Goal: Task Accomplishment & Management: Use online tool/utility

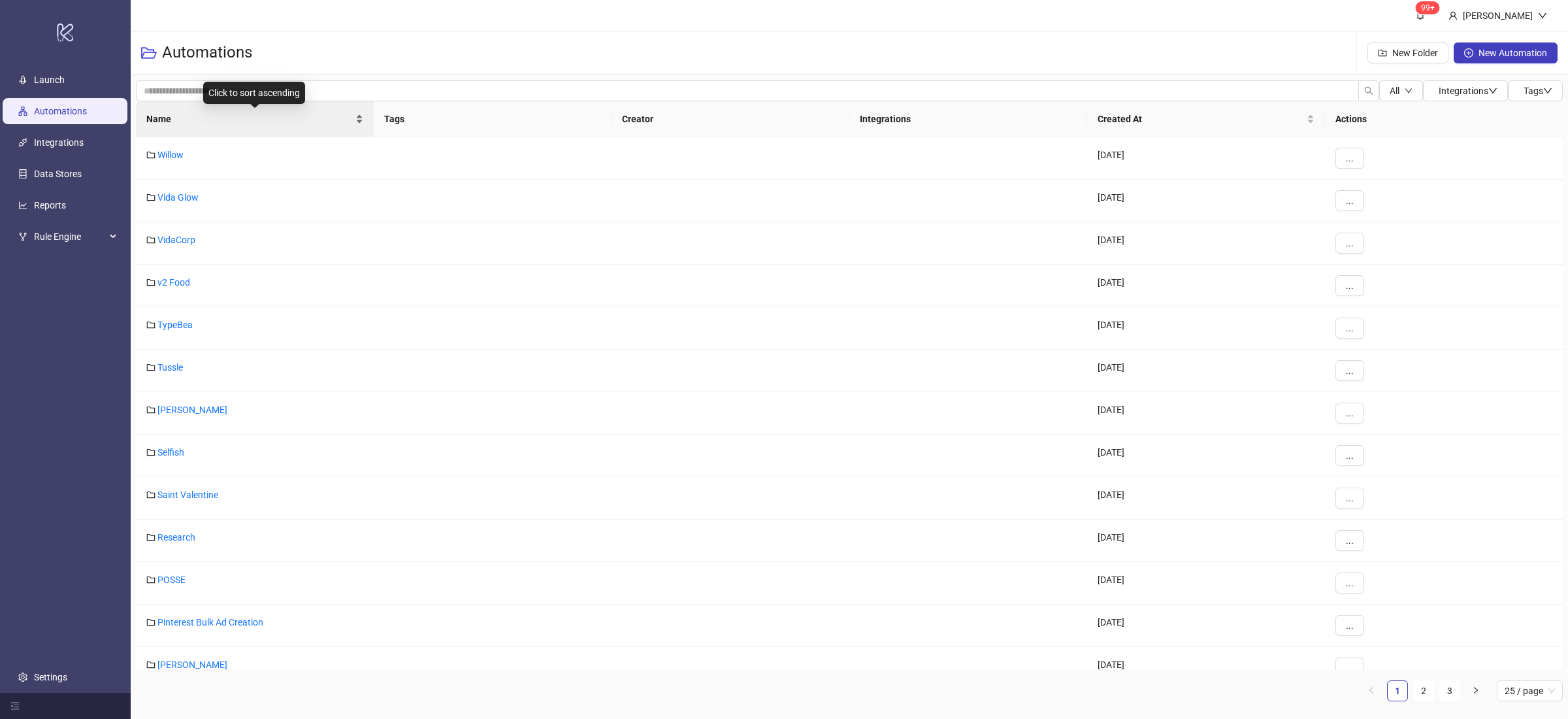
click at [359, 126] on div "Name" at bounding box center [255, 119] width 217 height 15
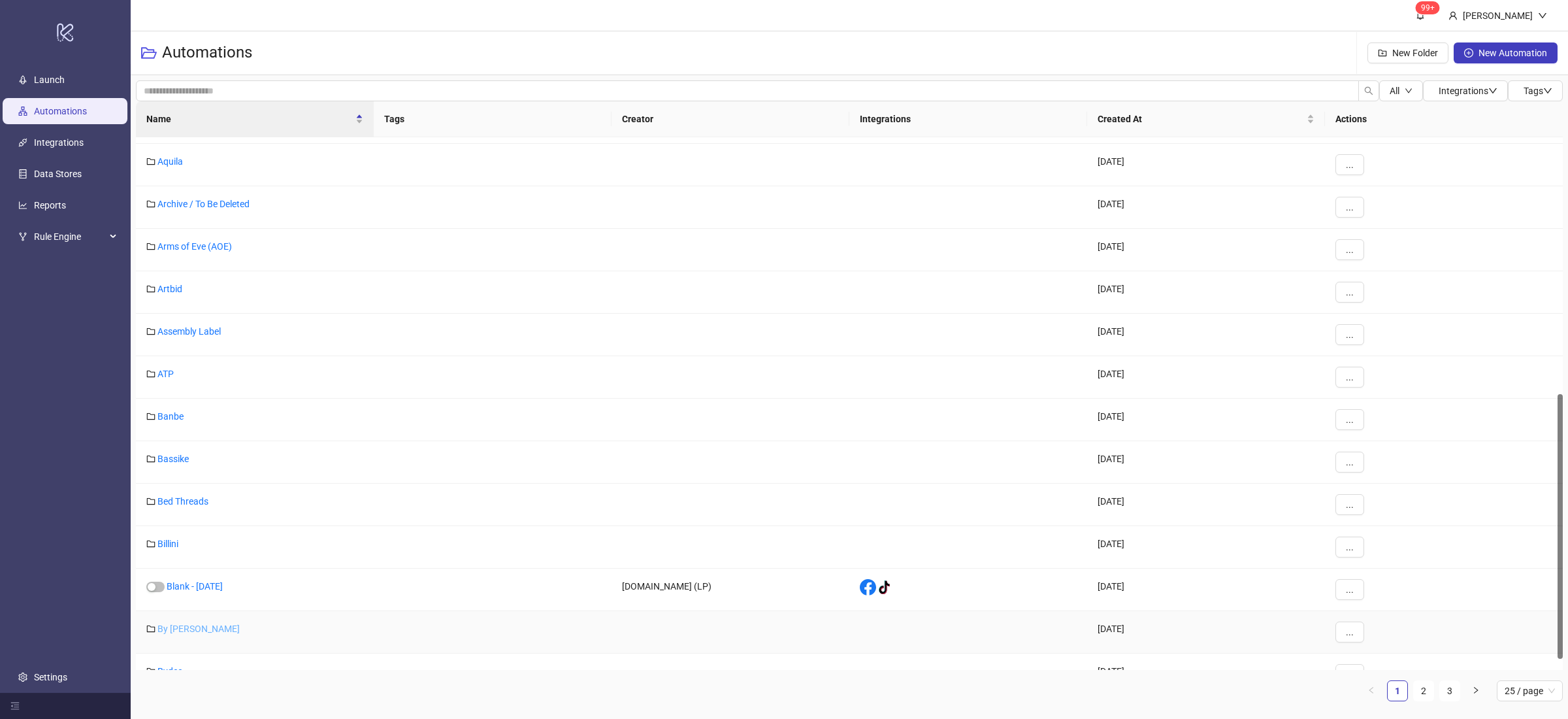
scroll to position [515, 0]
click at [202, 630] on link "By [PERSON_NAME]" at bounding box center [198, 626] width 82 height 11
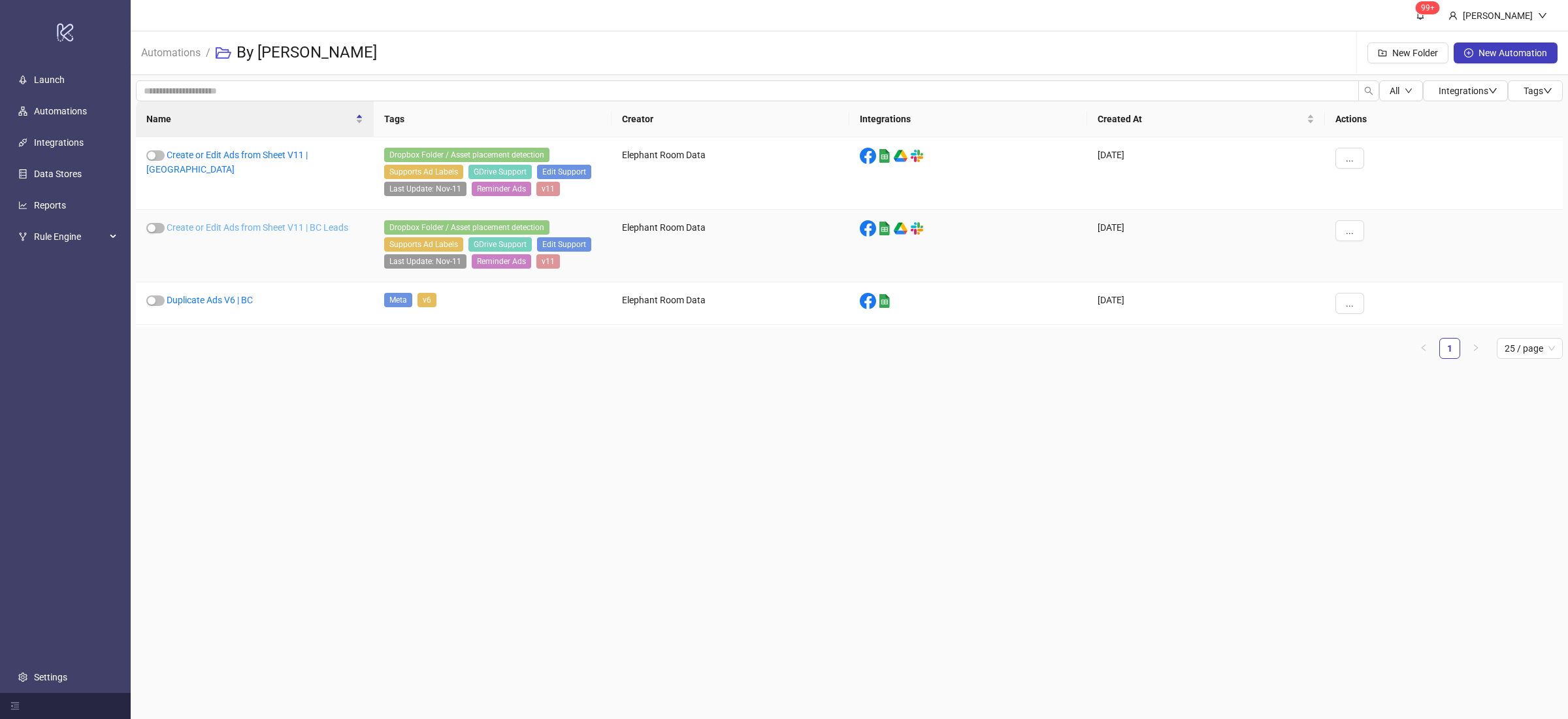
click at [290, 226] on link "Create or Edit Ads from Sheet V11 | BC Leads" at bounding box center [257, 228] width 182 height 11
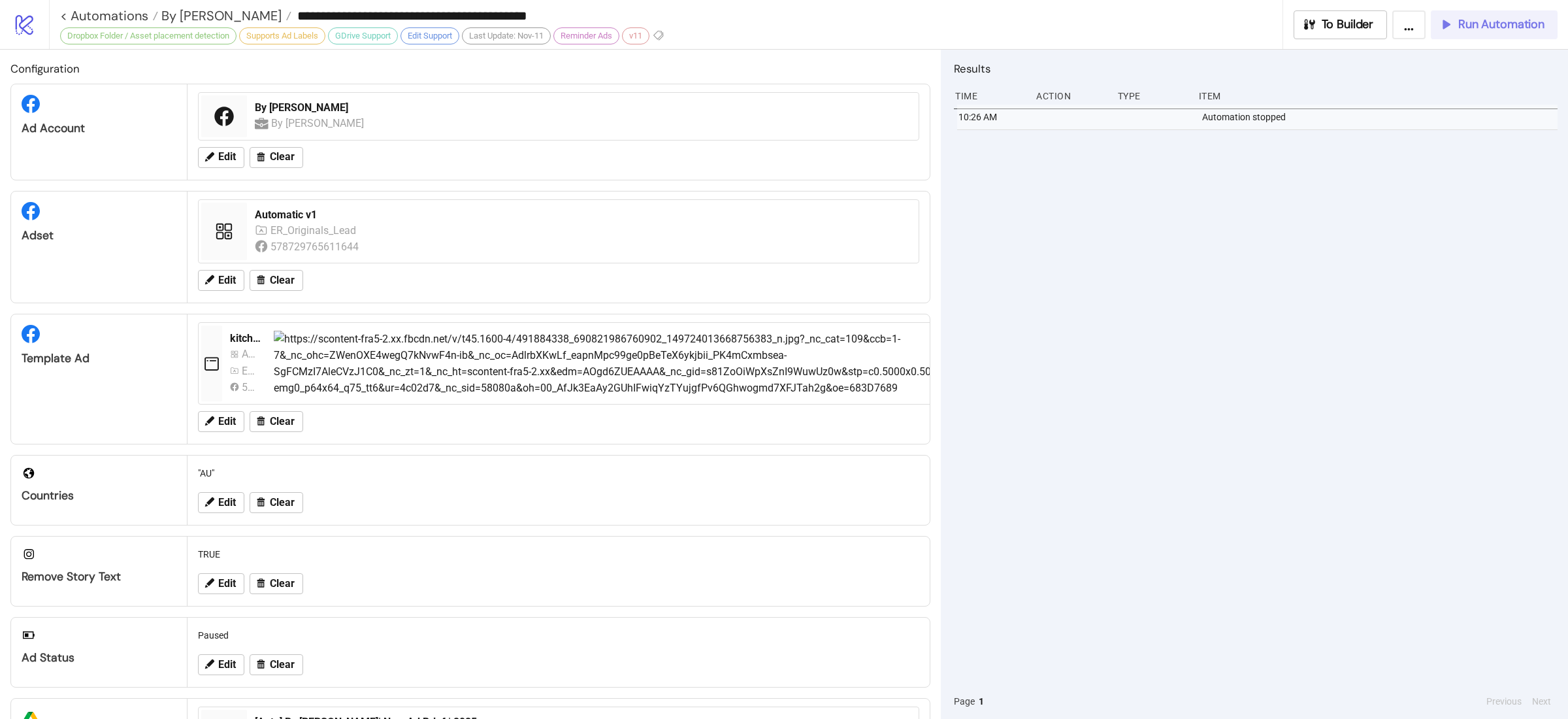
click at [1483, 26] on span "Run Automation" at bounding box center [1501, 24] width 86 height 15
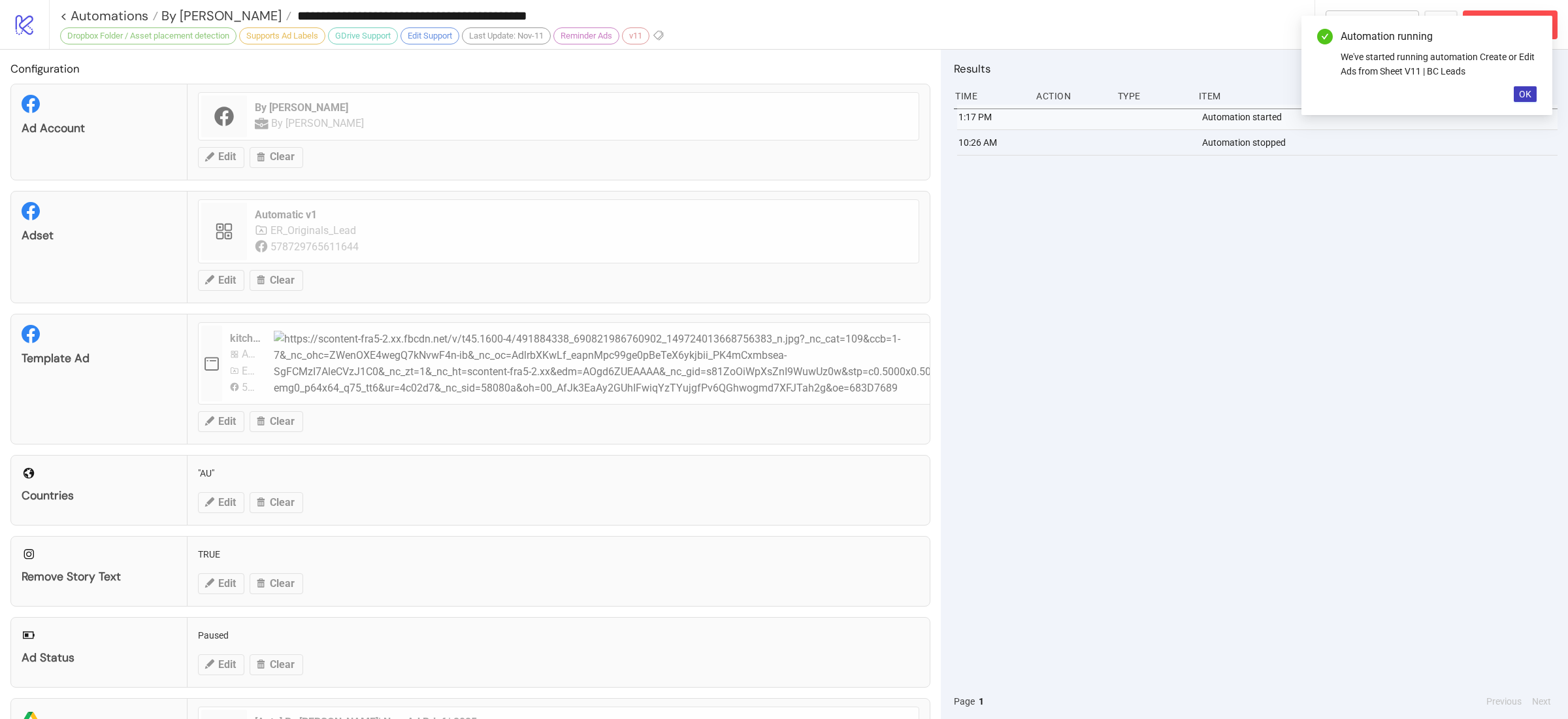
drag, startPoint x: 1527, startPoint y: 94, endPoint x: 1518, endPoint y: 122, distance: 29.4
click at [1527, 93] on span "OK" at bounding box center [1525, 94] width 13 height 11
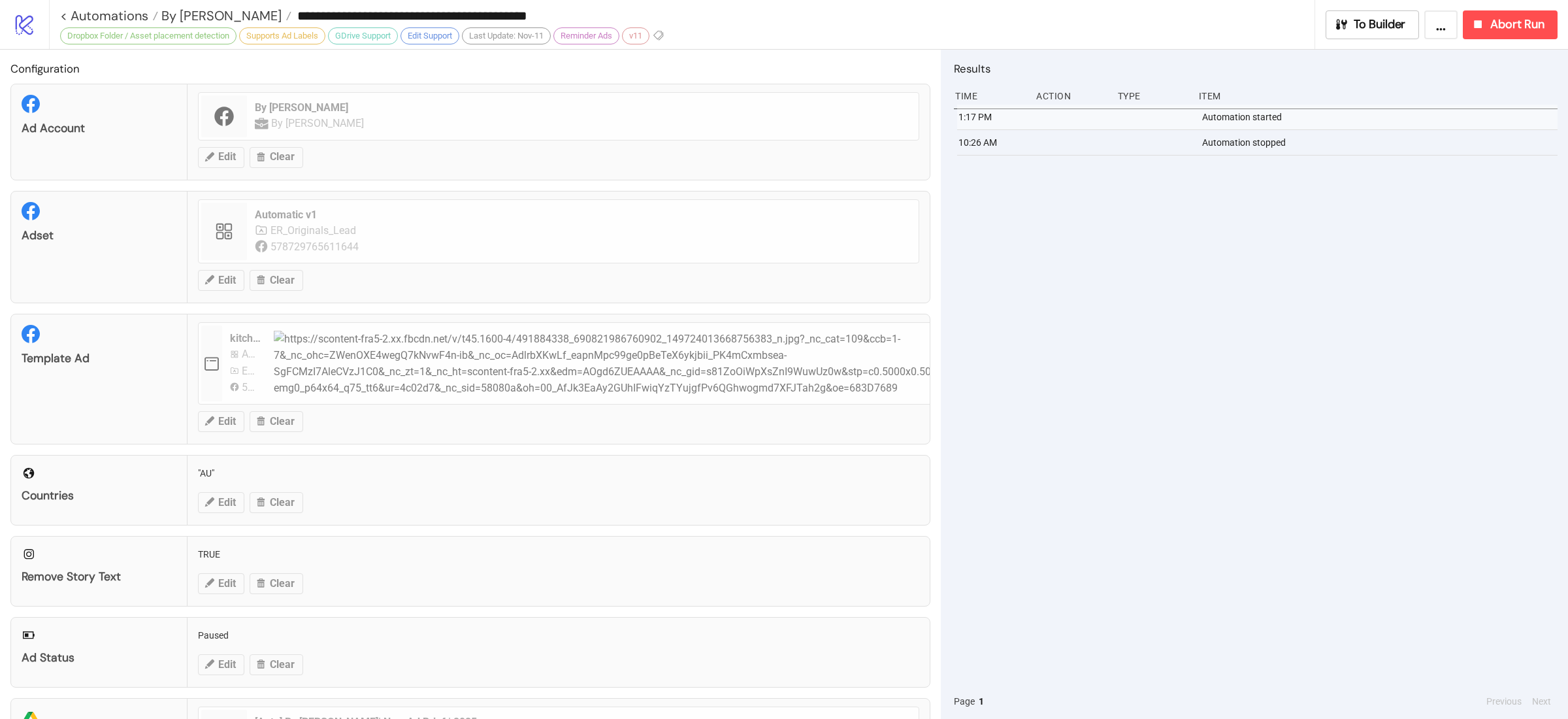
click at [1191, 411] on div "1:17 PM Automation started 10:26 AM Automation stopped" at bounding box center [1256, 394] width 604 height 579
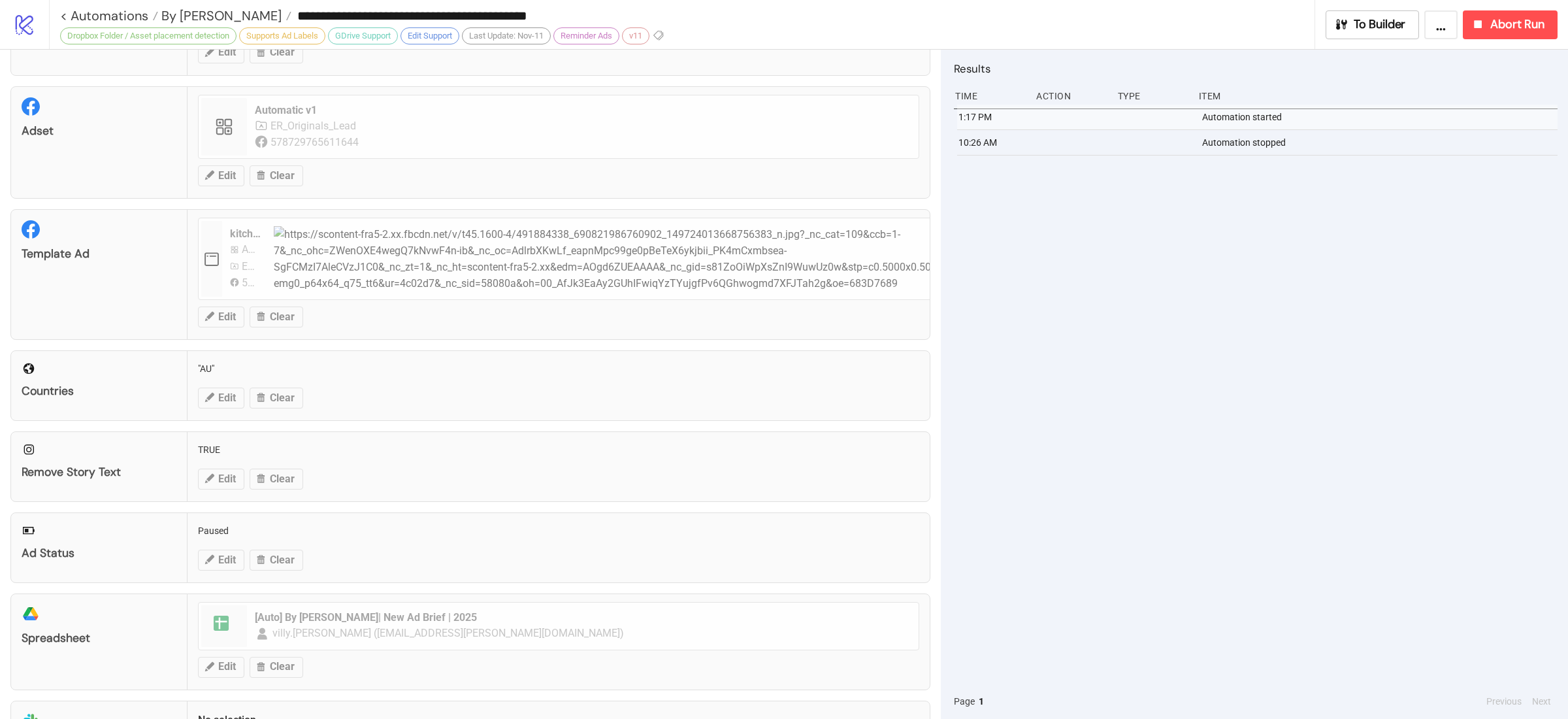
scroll to position [283, 0]
